Goal: Navigation & Orientation: Find specific page/section

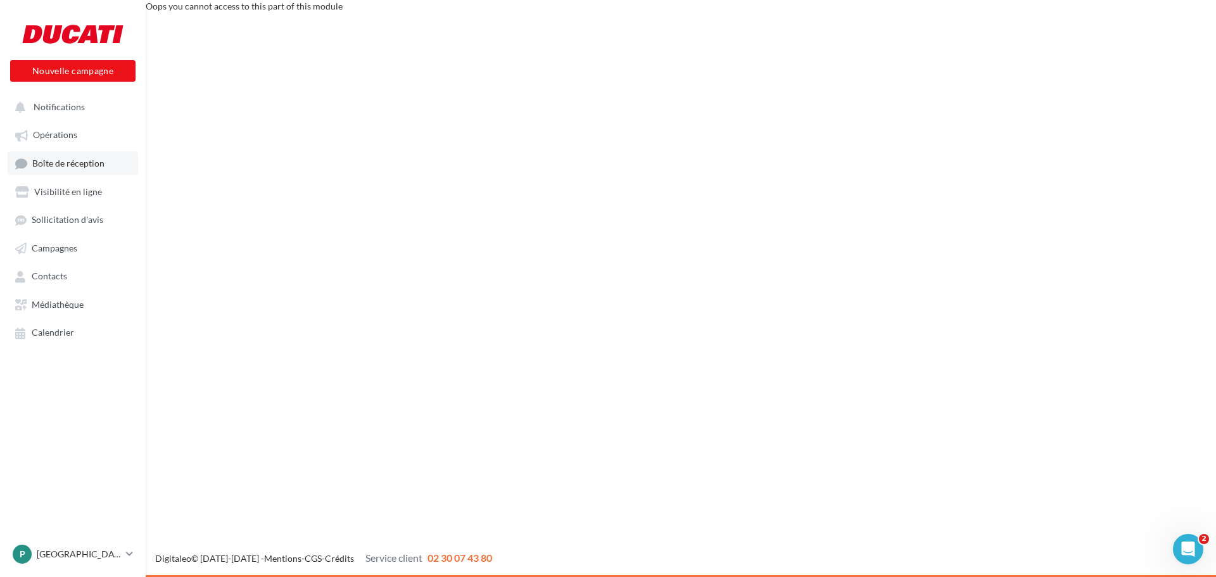
click at [63, 158] on span "Boîte de réception" at bounding box center [68, 163] width 72 height 11
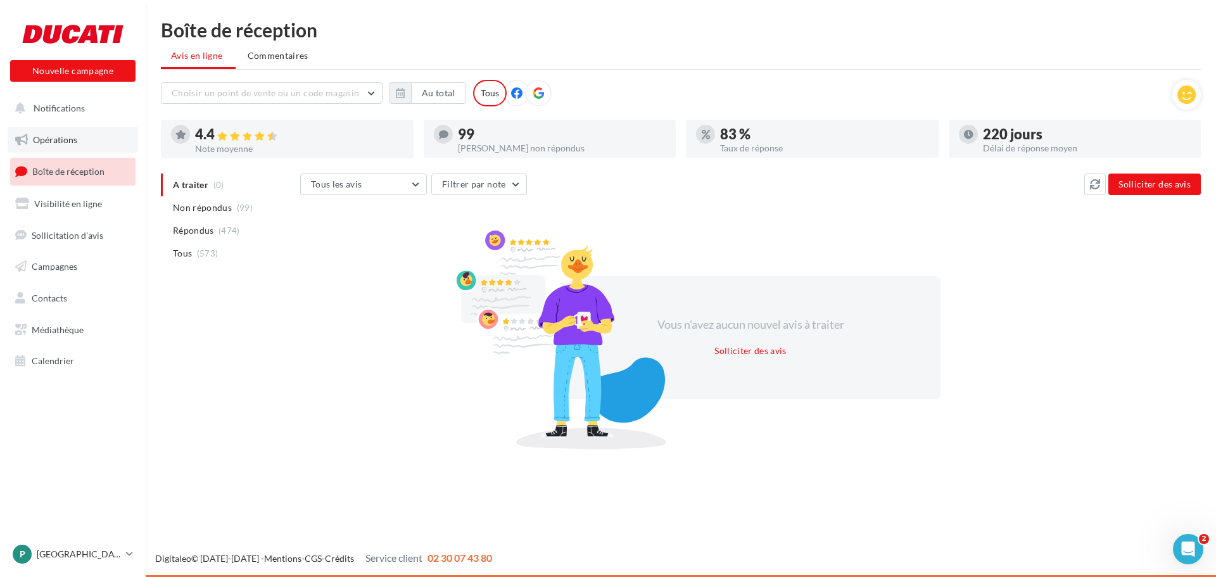
click at [63, 128] on link "Opérations" at bounding box center [73, 140] width 131 height 27
